Goal: Consume media (video, audio): Consume media (video, audio)

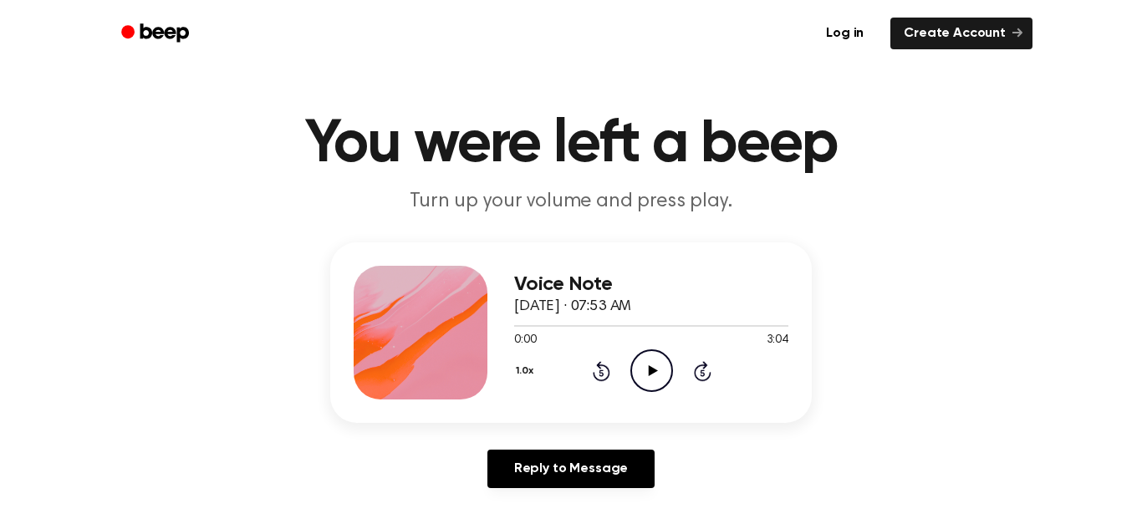
scroll to position [182, 0]
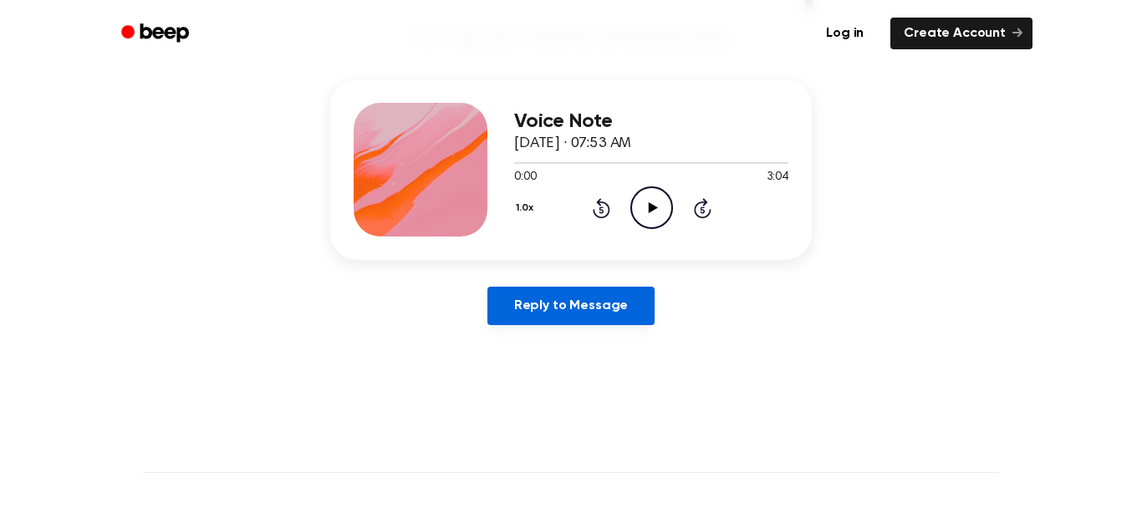
click at [599, 295] on link "Reply to Message" at bounding box center [571, 306] width 167 height 38
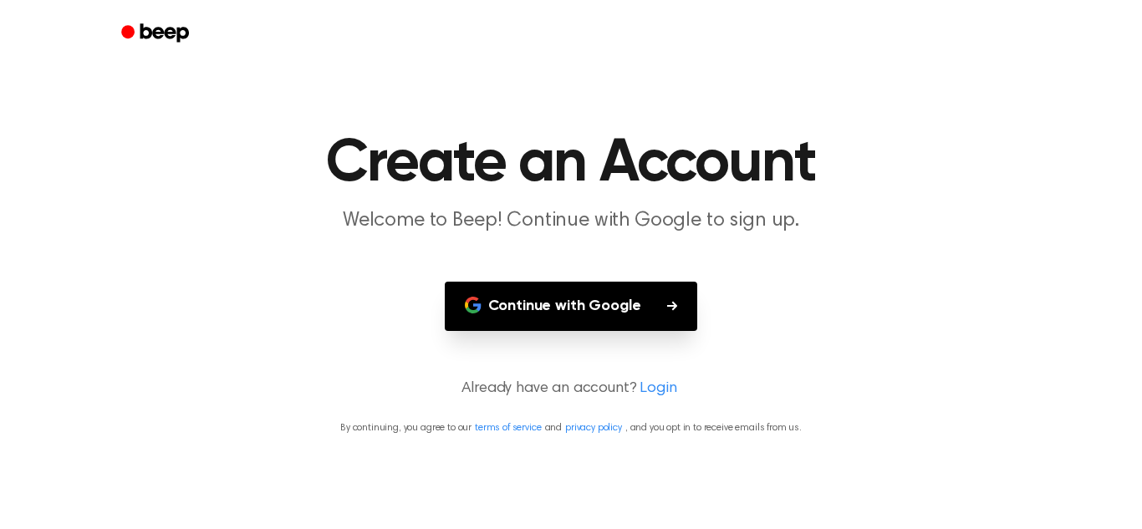
click at [768, 294] on main "Create an Account Welcome to Beep! Continue with Google to sign up. Continue wi…" at bounding box center [571, 264] width 1142 height 529
click at [686, 309] on button "Continue with Google" at bounding box center [571, 306] width 253 height 49
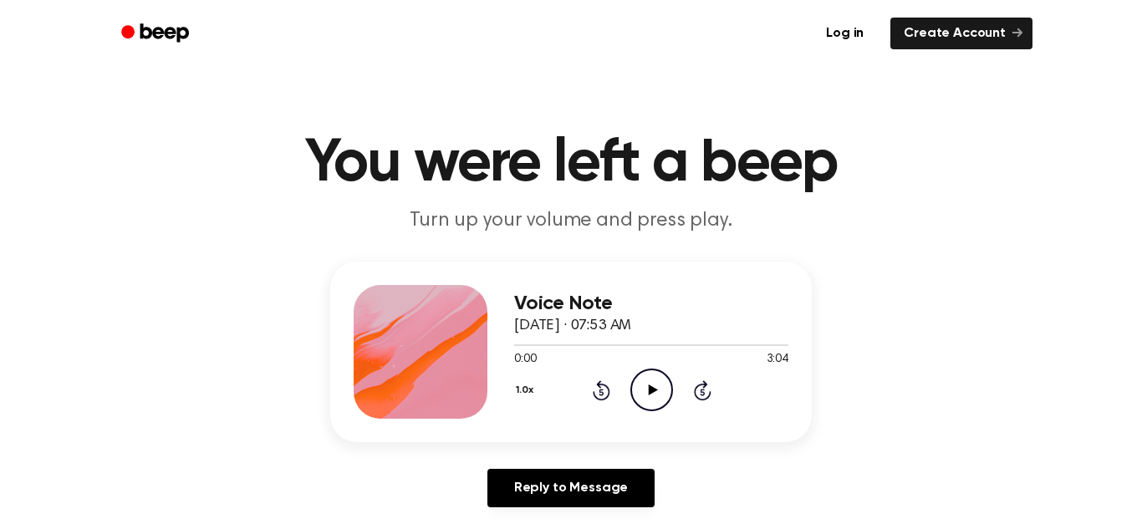
scroll to position [182, 0]
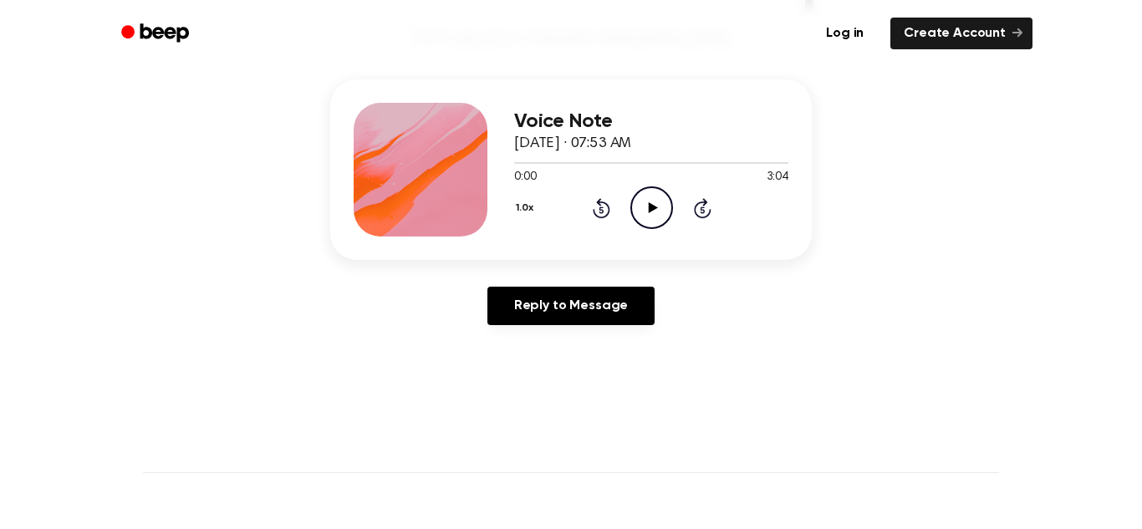
click at [122, 89] on div "Voice Note [DATE] · 07:53 AM 0:00 3:04 Your browser does not support the [objec…" at bounding box center [571, 208] width 1102 height 259
click at [196, 140] on div "Voice Note [DATE] · 07:53 AM 0:00 3:04 Your browser does not support the [objec…" at bounding box center [571, 208] width 1102 height 259
click at [651, 208] on icon at bounding box center [652, 207] width 9 height 11
click at [610, 214] on div "1.0x Rewind 5 seconds Pause Audio Skip 5 seconds" at bounding box center [651, 207] width 274 height 43
click at [605, 218] on icon at bounding box center [602, 208] width 18 height 20
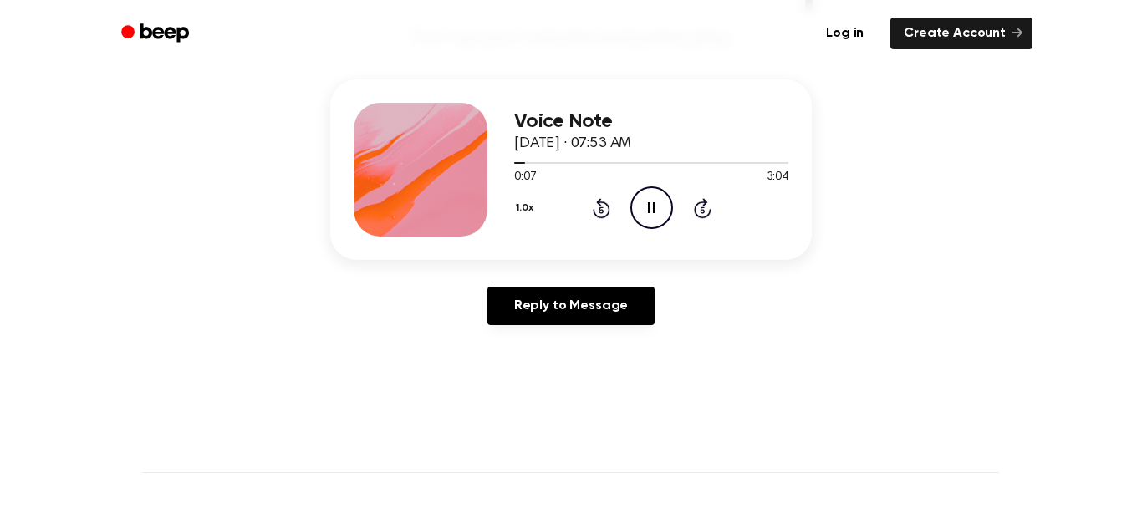
click at [602, 217] on icon at bounding box center [602, 208] width 18 height 20
click at [610, 213] on div "1.0x Rewind 5 seconds Pause Audio Skip 5 seconds" at bounding box center [651, 207] width 274 height 43
click at [610, 219] on div "1.0x Rewind 5 seconds Pause Audio Skip 5 seconds" at bounding box center [651, 207] width 274 height 43
click at [673, 206] on div "1.0x Rewind 5 seconds Pause Audio Skip 5 seconds" at bounding box center [651, 207] width 274 height 43
click at [657, 209] on icon "Pause Audio" at bounding box center [652, 207] width 43 height 43
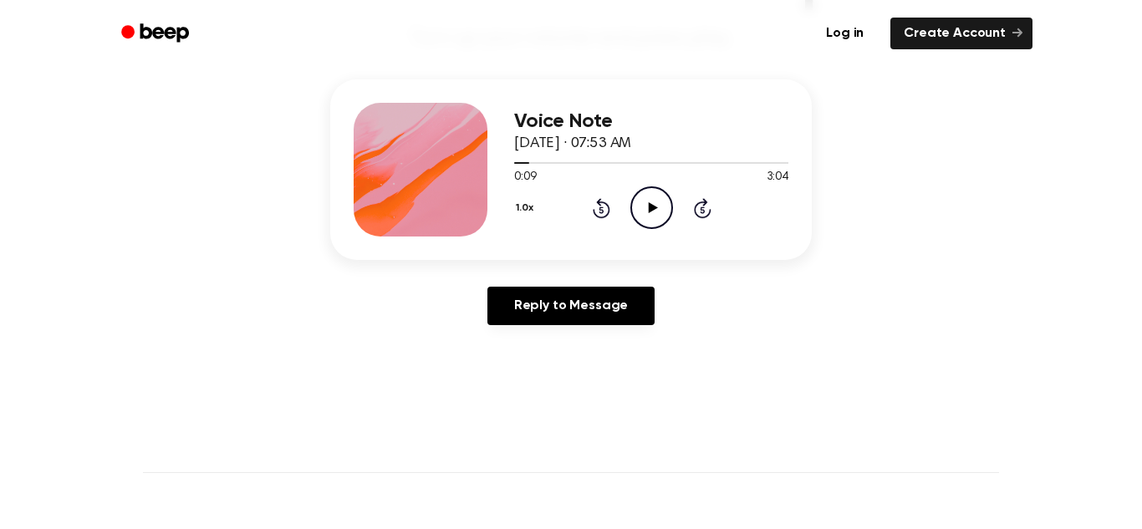
click at [652, 206] on icon at bounding box center [652, 207] width 9 height 11
click at [655, 205] on icon at bounding box center [652, 207] width 8 height 11
click at [651, 204] on icon at bounding box center [652, 207] width 9 height 11
click at [538, 359] on main "You were left a beep Turn up your volume and press play. Voice Note [DATE] · 07…" at bounding box center [571, 333] width 1142 height 1031
click at [682, 262] on div "Voice Note [DATE] · 07:53 AM 0:17 3:04 Your browser does not support the [objec…" at bounding box center [571, 208] width 1102 height 259
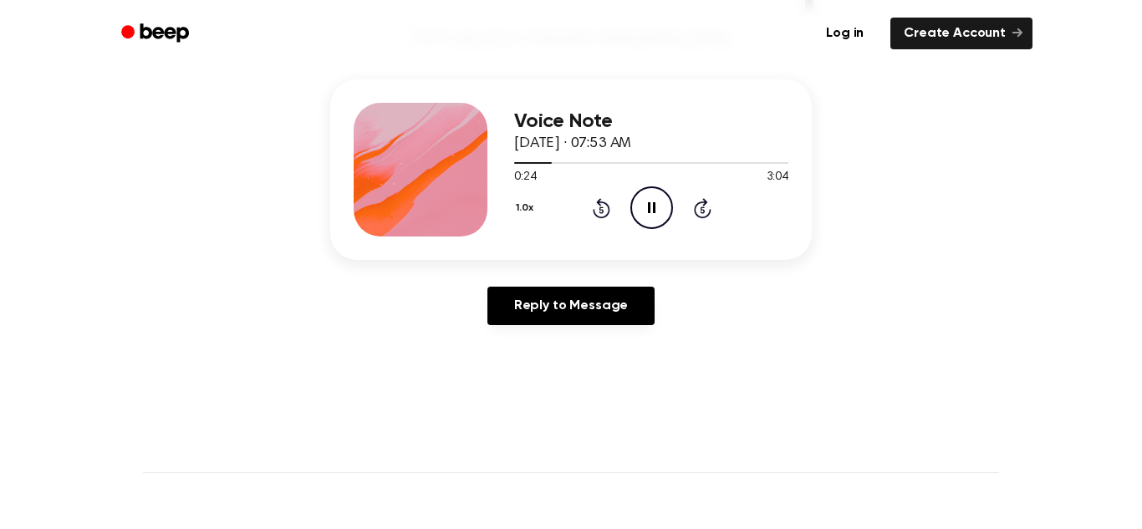
click at [636, 200] on icon "Pause Audio" at bounding box center [652, 207] width 43 height 43
click at [655, 204] on icon "Play Audio" at bounding box center [652, 207] width 43 height 43
click at [655, 204] on icon at bounding box center [652, 207] width 8 height 11
click at [649, 205] on icon at bounding box center [652, 207] width 9 height 11
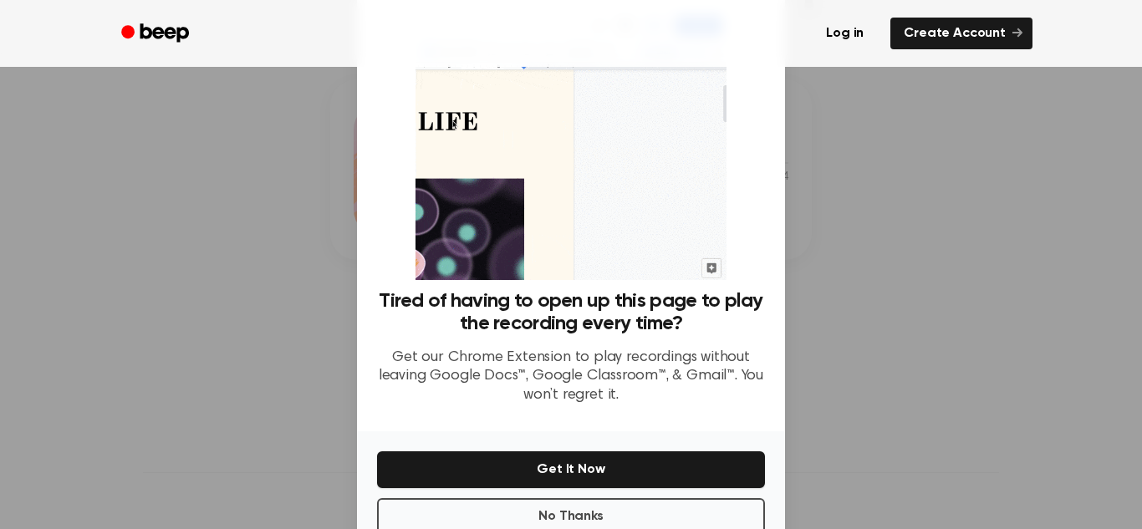
scroll to position [79, 0]
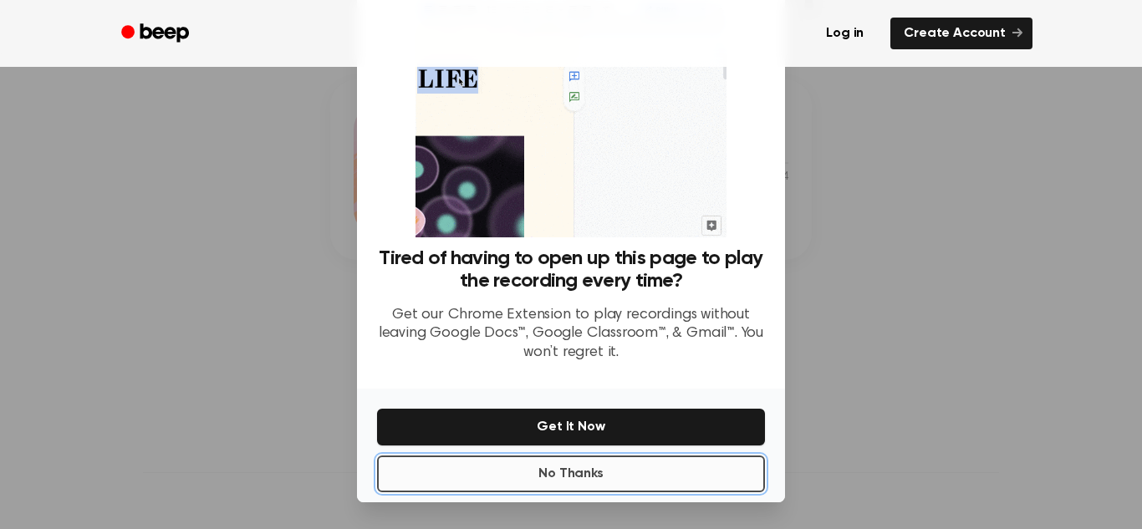
click at [627, 465] on button "No Thanks" at bounding box center [571, 474] width 388 height 37
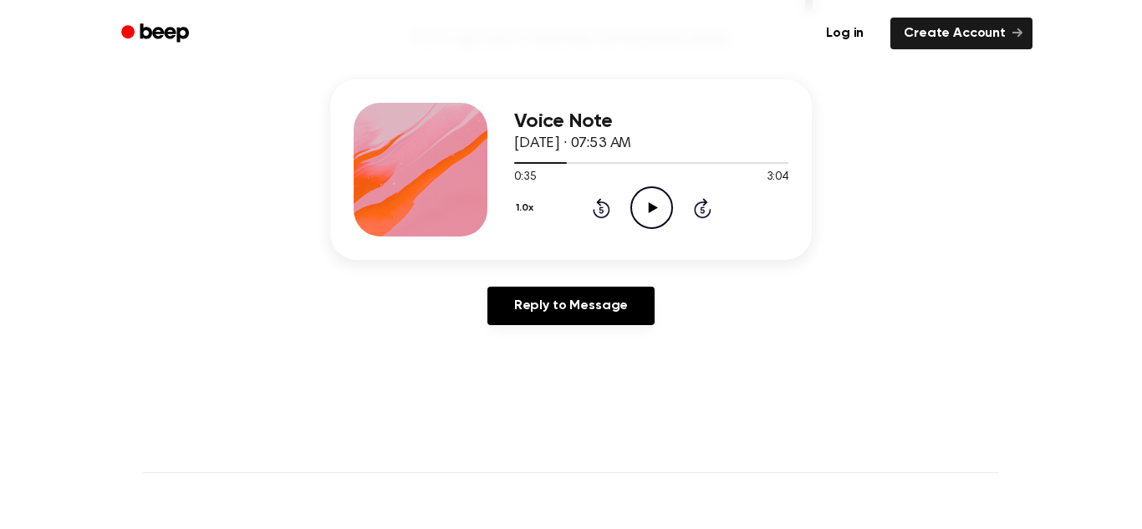
click at [636, 215] on icon "Play Audio" at bounding box center [652, 207] width 43 height 43
click at [636, 208] on icon "Pause Audio" at bounding box center [652, 207] width 43 height 43
click at [656, 202] on icon "Play Audio" at bounding box center [652, 207] width 43 height 43
click at [661, 217] on icon "Pause Audio" at bounding box center [652, 207] width 43 height 43
click at [657, 200] on icon "Play Audio" at bounding box center [652, 207] width 43 height 43
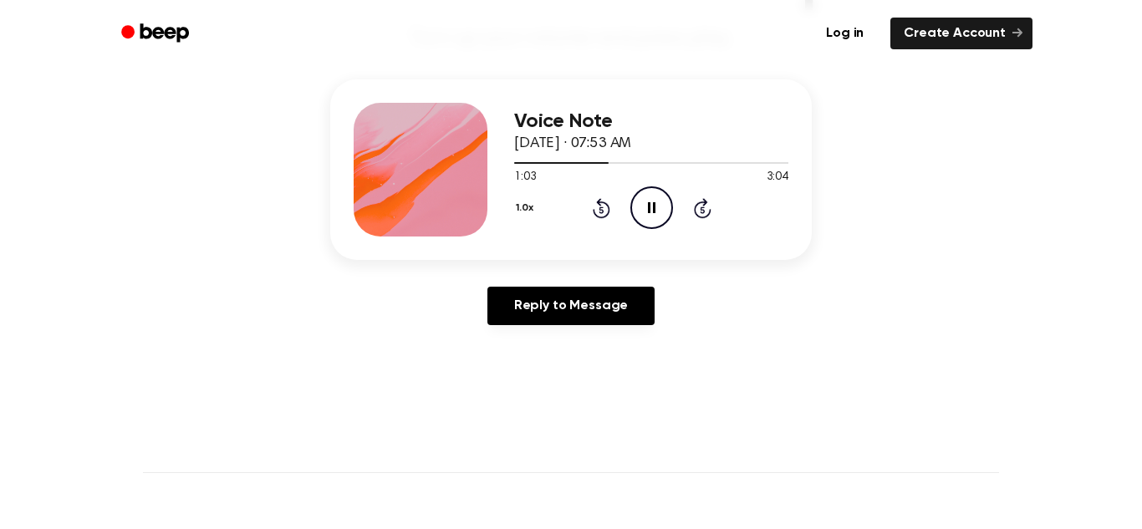
click at [637, 203] on icon "Pause Audio" at bounding box center [652, 207] width 43 height 43
click at [643, 209] on icon "Play Audio" at bounding box center [652, 207] width 43 height 43
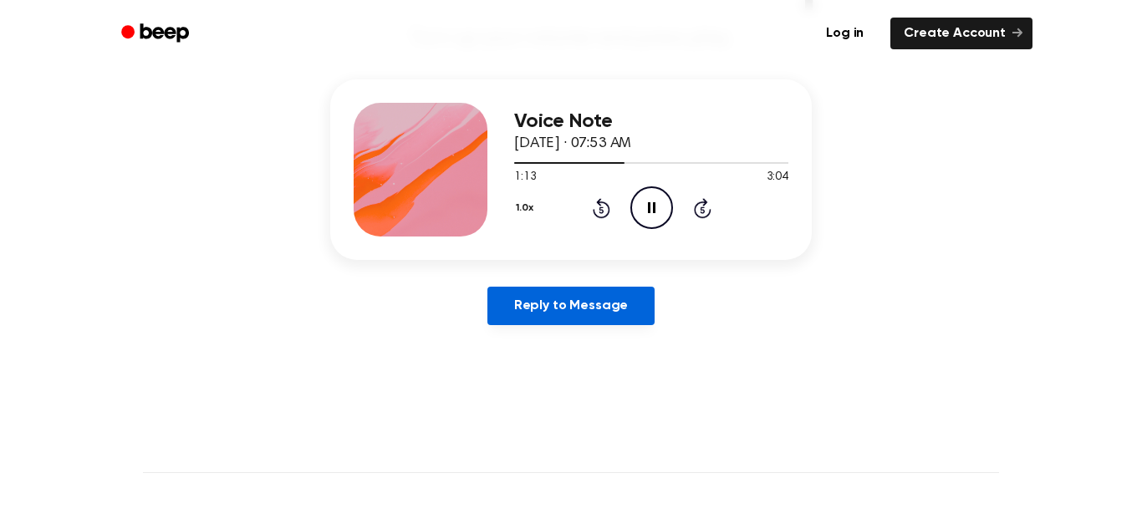
click at [552, 291] on link "Reply to Message" at bounding box center [571, 306] width 167 height 38
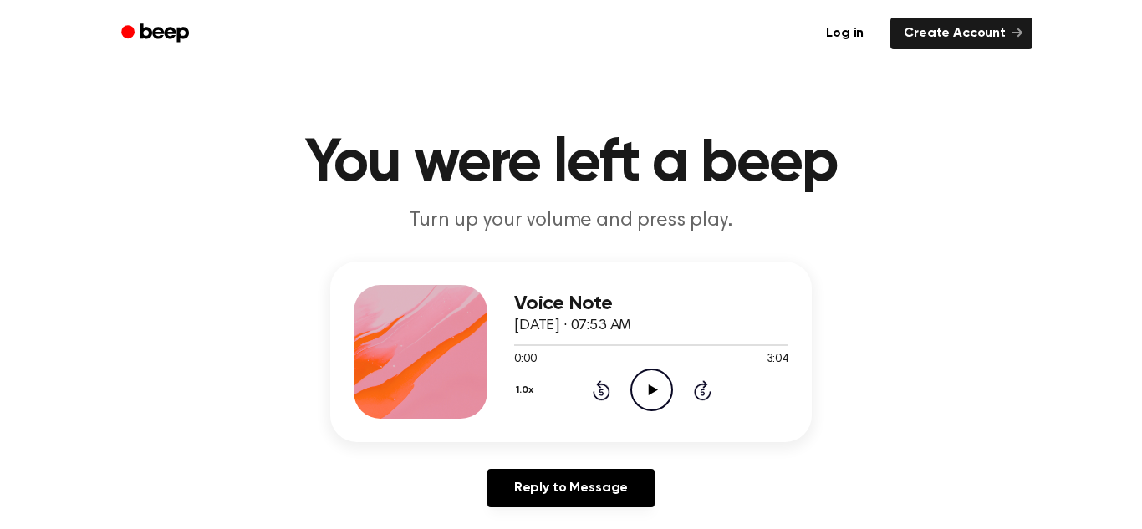
scroll to position [182, 0]
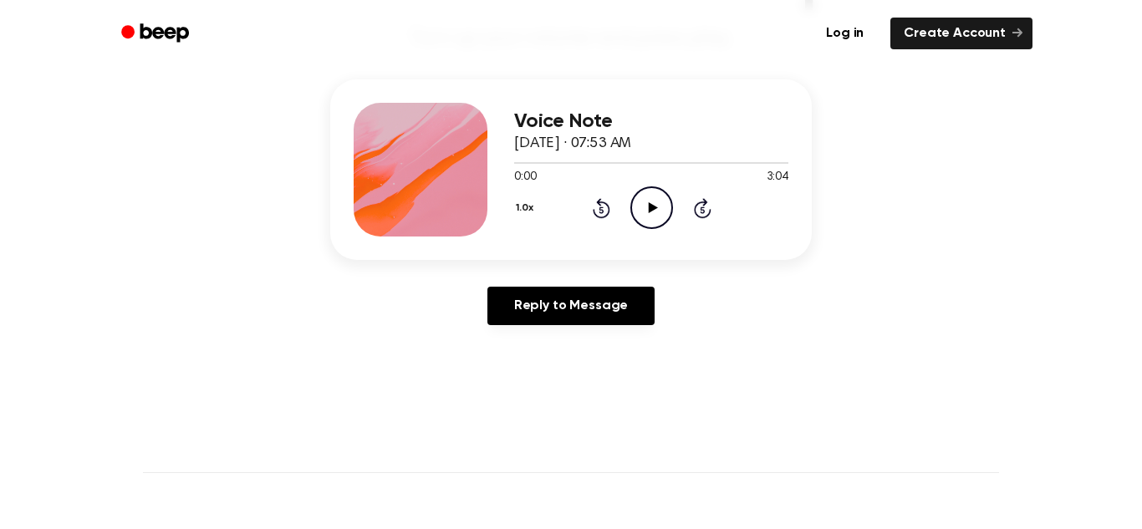
click at [636, 212] on icon "Play Audio" at bounding box center [652, 207] width 43 height 43
drag, startPoint x: 535, startPoint y: 161, endPoint x: 603, endPoint y: 165, distance: 67.9
click at [603, 165] on div at bounding box center [651, 162] width 274 height 13
click at [773, 290] on div "Reply to Message" at bounding box center [571, 313] width 482 height 52
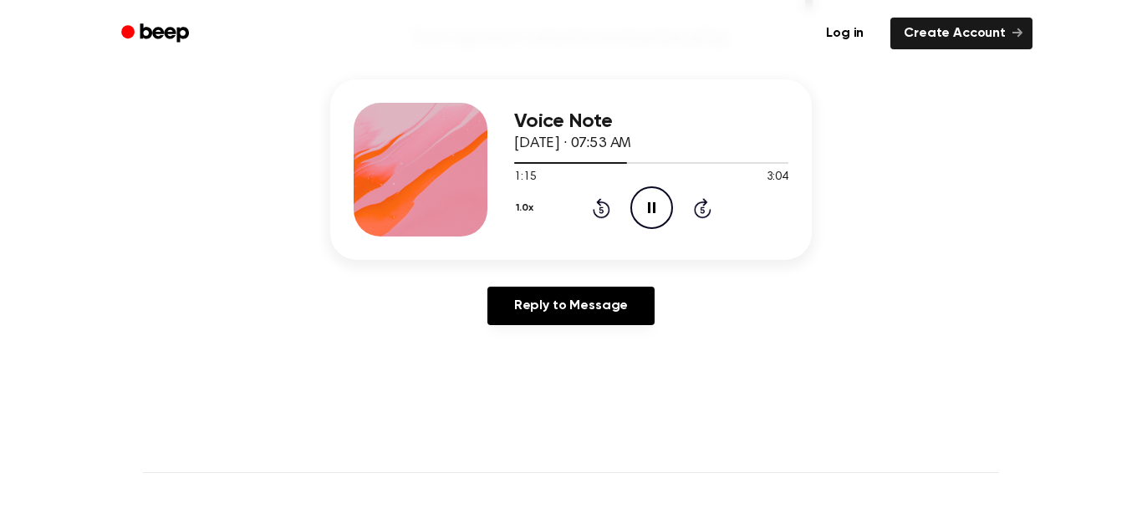
click at [702, 204] on icon at bounding box center [703, 208] width 18 height 20
click at [651, 201] on icon "Pause Audio" at bounding box center [652, 207] width 43 height 43
click at [649, 207] on icon at bounding box center [652, 207] width 9 height 11
click at [649, 208] on icon at bounding box center [652, 207] width 8 height 11
click at [657, 208] on icon at bounding box center [652, 207] width 9 height 11
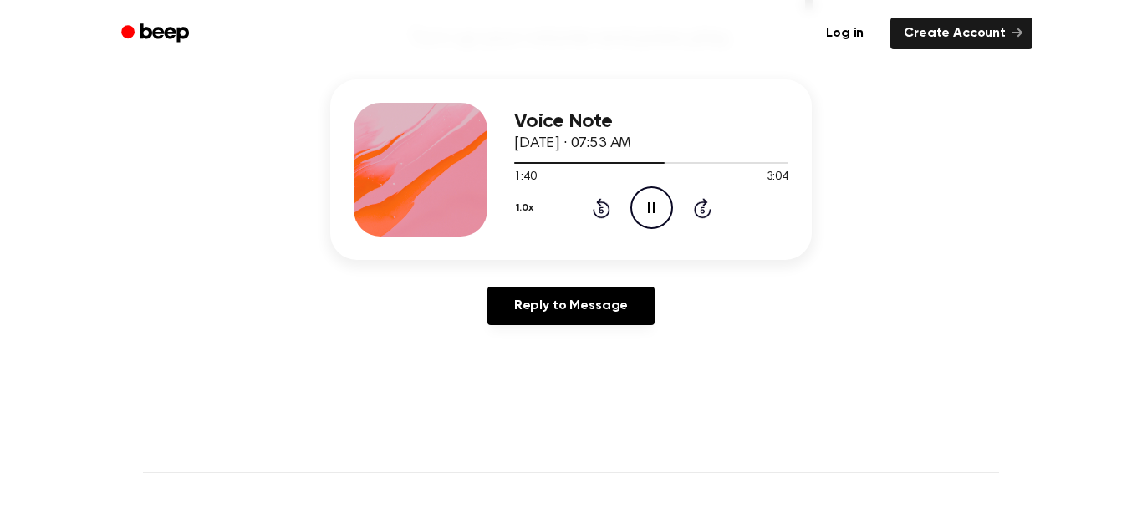
click at [644, 186] on icon "Pause Audio" at bounding box center [652, 207] width 43 height 43
click at [693, 217] on icon "Skip 5 seconds" at bounding box center [702, 208] width 18 height 22
click at [643, 202] on icon "Play Audio" at bounding box center [652, 207] width 43 height 43
click at [661, 194] on icon "Pause Audio" at bounding box center [652, 207] width 43 height 43
click at [636, 227] on icon "Play Audio" at bounding box center [652, 207] width 43 height 43
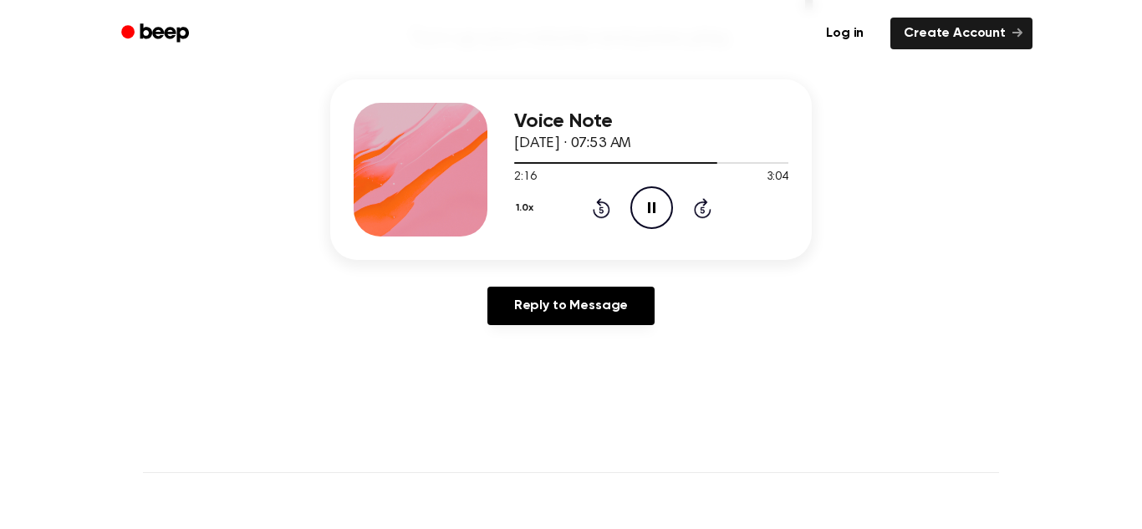
click at [646, 205] on icon "Pause Audio" at bounding box center [652, 207] width 43 height 43
click at [647, 204] on icon "Play Audio" at bounding box center [652, 207] width 43 height 43
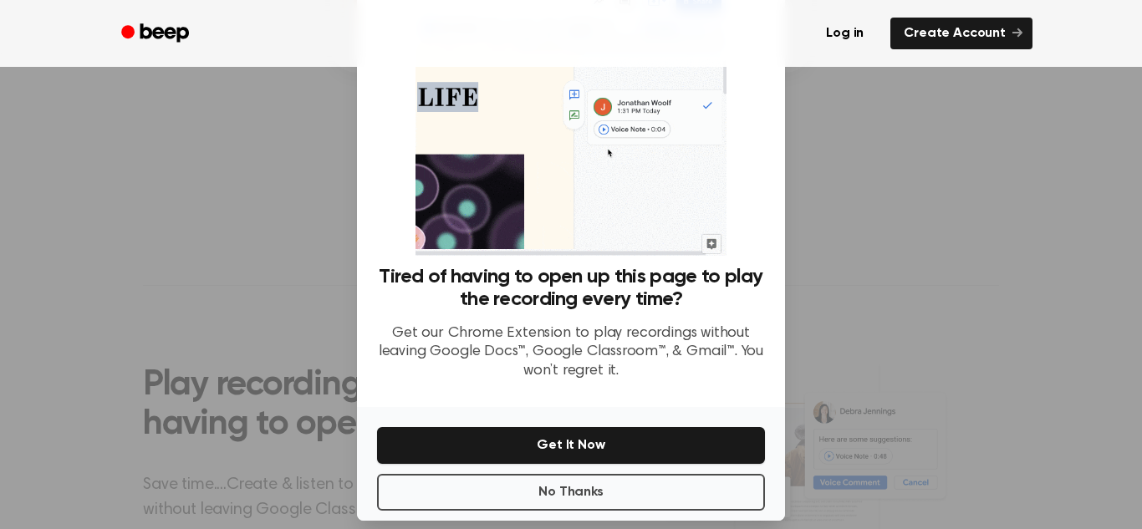
scroll to position [79, 0]
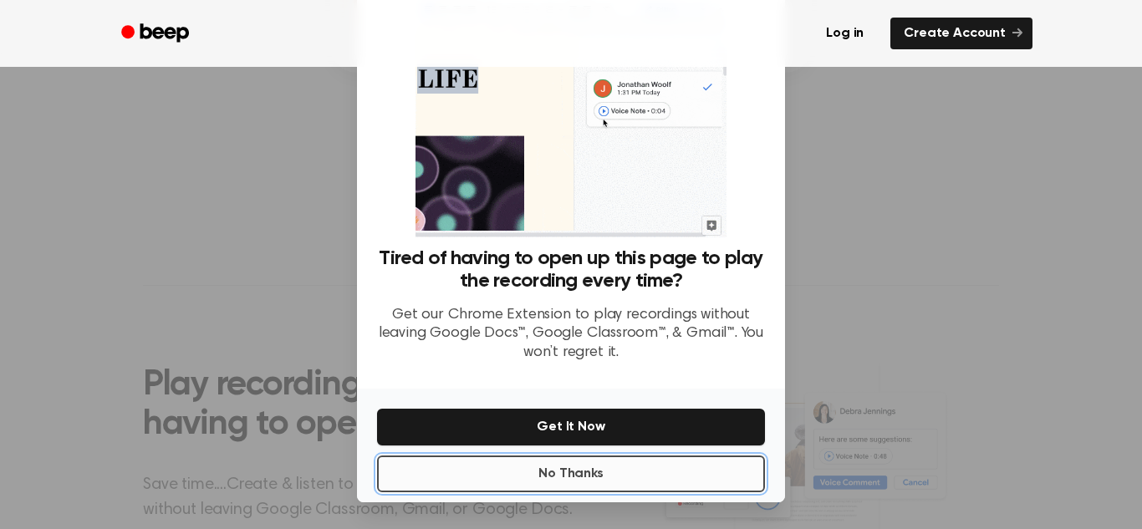
click at [550, 485] on button "No Thanks" at bounding box center [571, 474] width 388 height 37
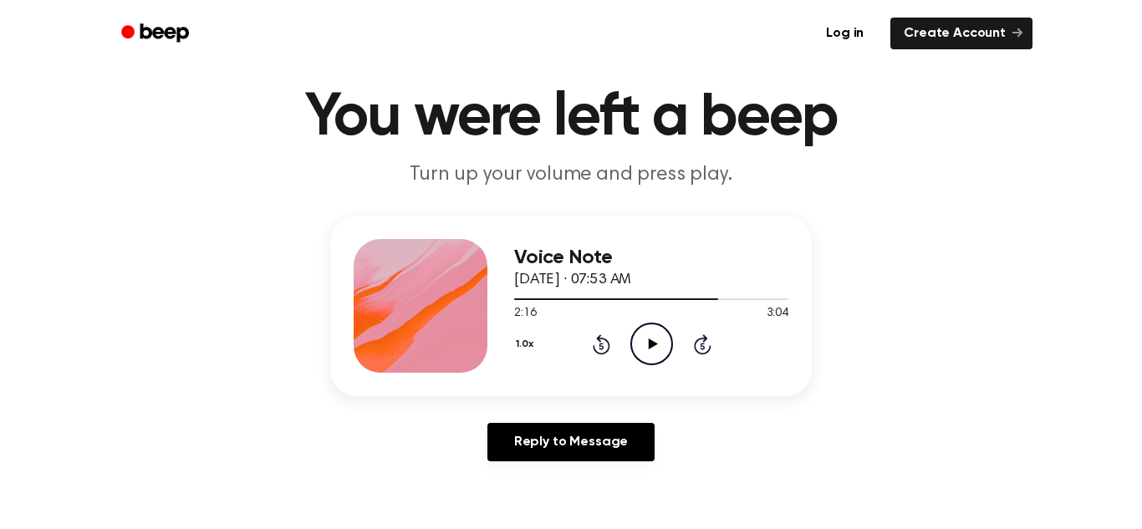
scroll to position [45, 0]
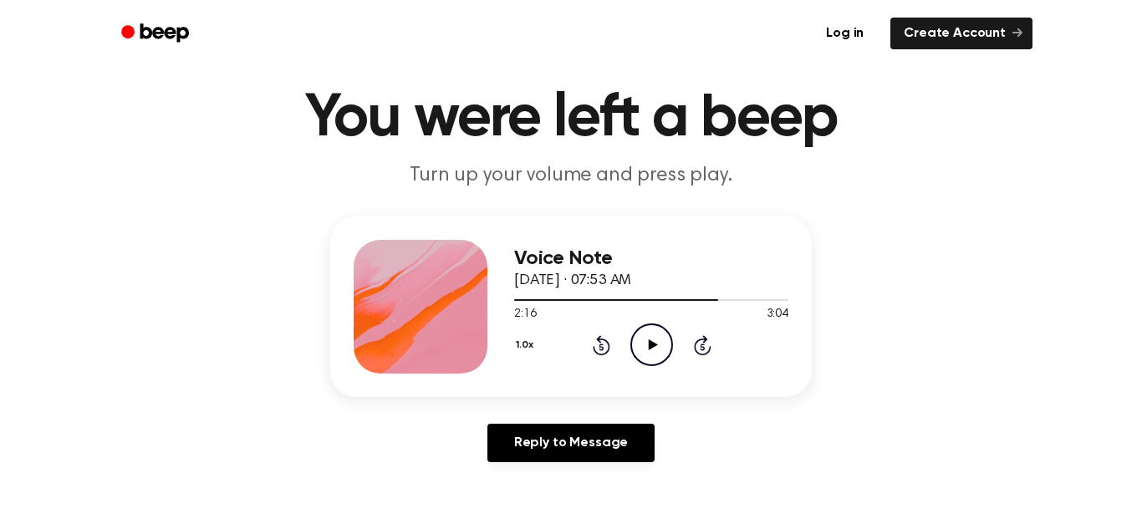
click at [648, 350] on icon "Play Audio" at bounding box center [652, 345] width 43 height 43
click at [661, 343] on icon "Pause Audio" at bounding box center [652, 345] width 43 height 43
click at [642, 349] on icon "Play Audio" at bounding box center [652, 345] width 43 height 43
click at [662, 352] on icon "Pause Audio" at bounding box center [652, 345] width 43 height 43
click at [661, 344] on icon "Play Audio" at bounding box center [652, 345] width 43 height 43
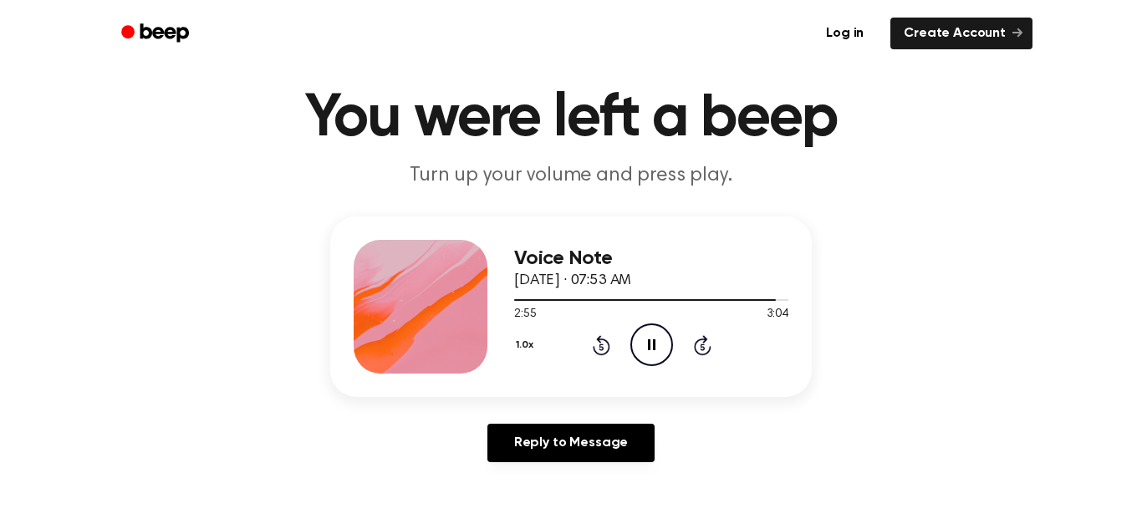
click at [642, 323] on div "2:55 3:04" at bounding box center [651, 315] width 274 height 18
click at [640, 350] on icon "Pause Audio" at bounding box center [652, 345] width 43 height 43
